Goal: Task Accomplishment & Management: Manage account settings

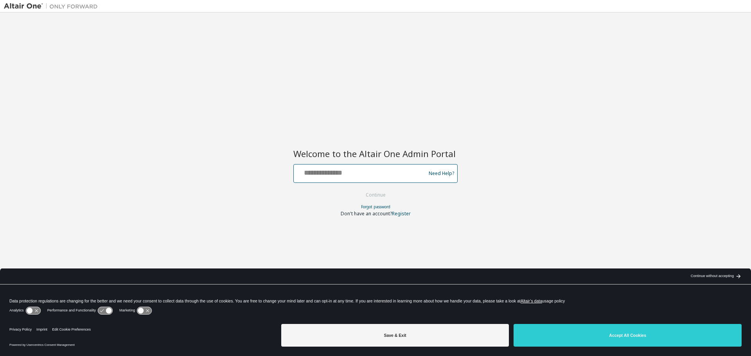
click at [340, 174] on input "text" at bounding box center [361, 171] width 128 height 11
type input "**********"
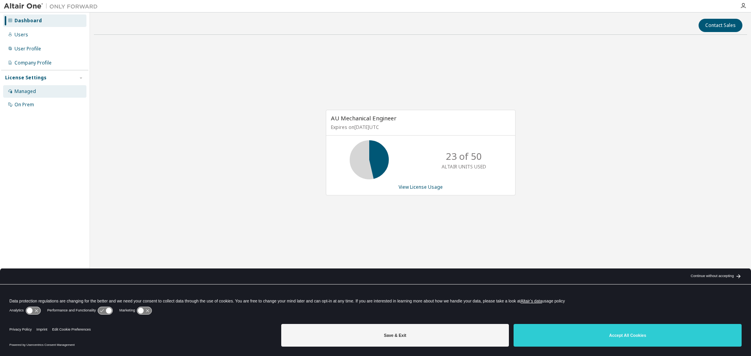
click at [29, 91] on div "Managed" at bounding box center [24, 91] width 21 height 6
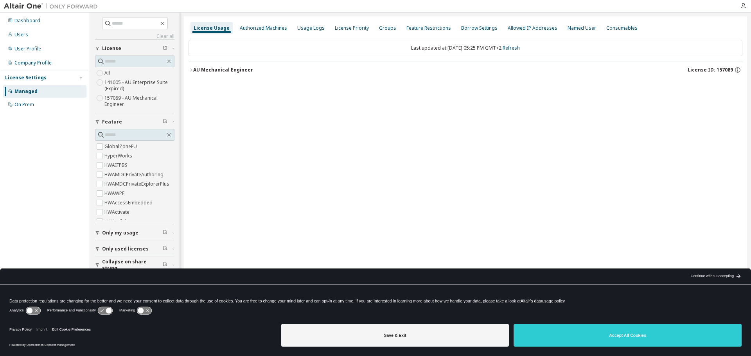
click at [191, 69] on icon "button" at bounding box center [190, 70] width 5 height 5
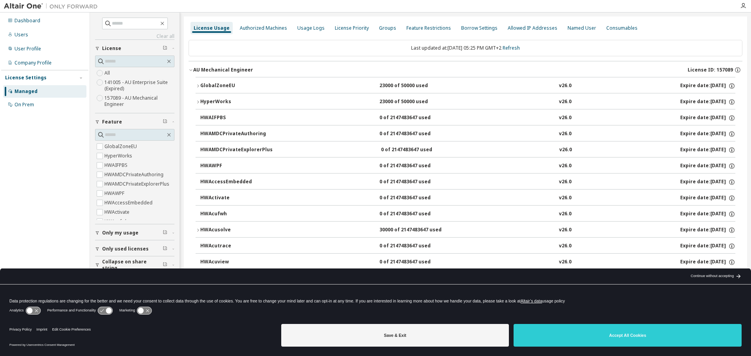
click at [191, 69] on icon "button" at bounding box center [190, 70] width 5 height 5
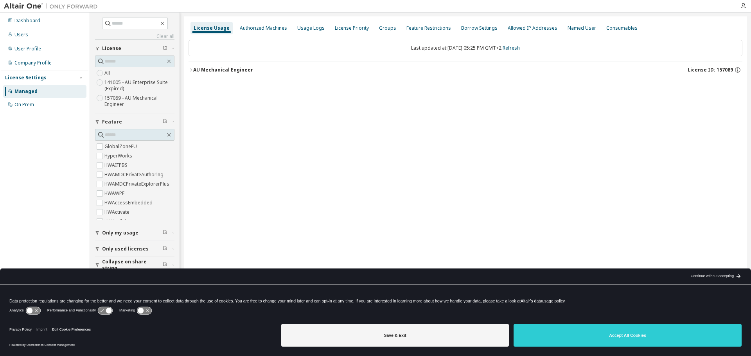
click at [191, 69] on icon "button" at bounding box center [190, 70] width 5 height 5
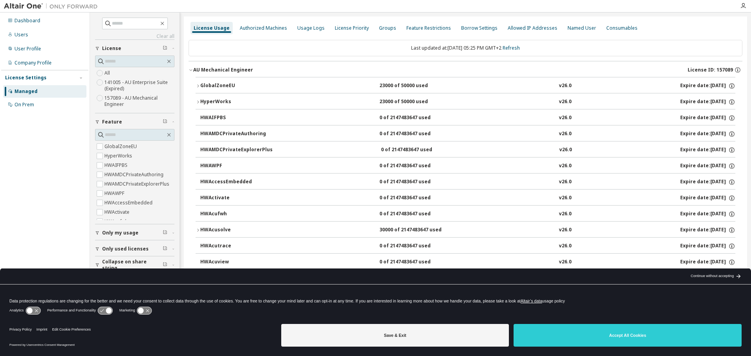
click at [198, 85] on icon "button" at bounding box center [197, 86] width 5 height 5
